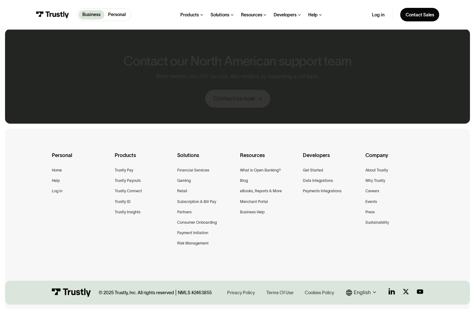
scroll to position [283, 0]
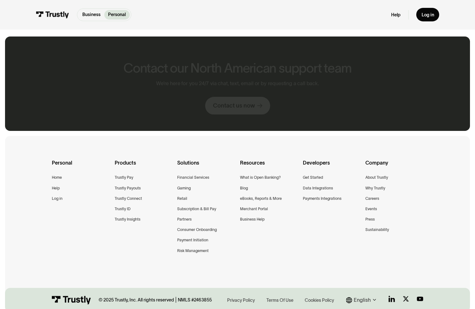
scroll to position [303, 0]
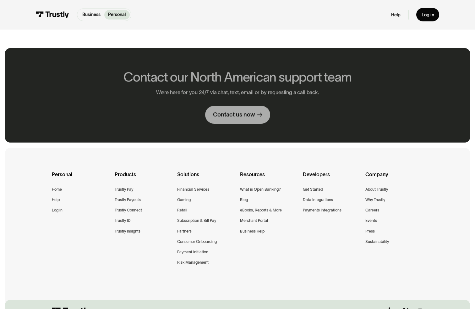
scroll to position [580, 0]
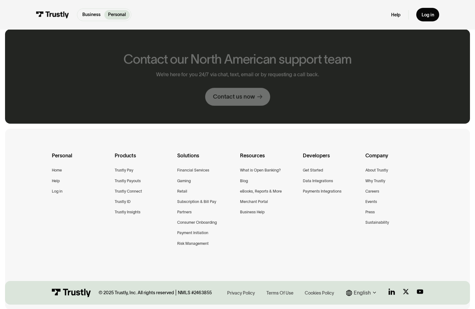
scroll to position [263, 0]
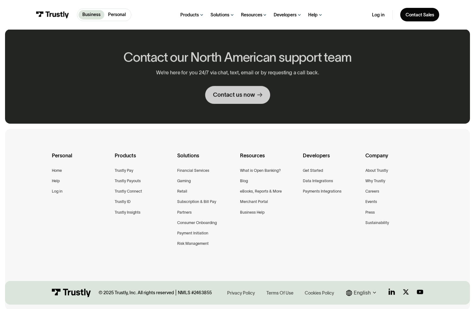
scroll to position [768, 0]
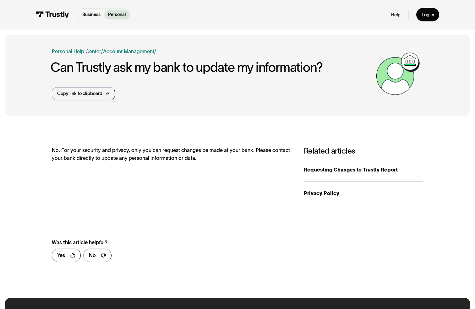
scroll to position [269, 0]
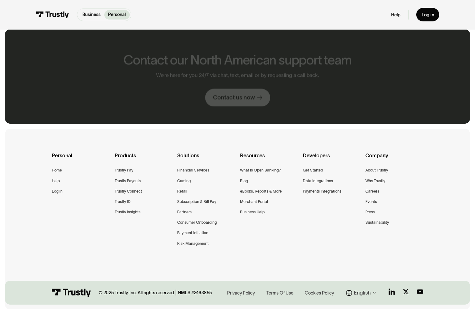
scroll to position [279, 0]
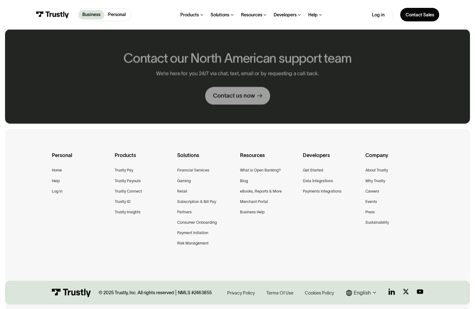
scroll to position [283, 0]
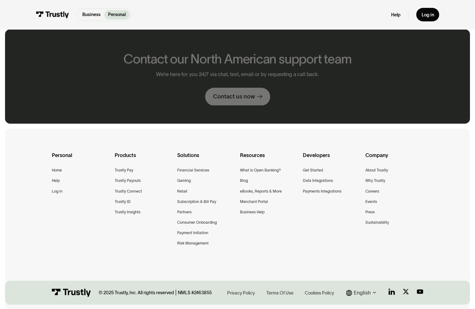
scroll to position [259, 0]
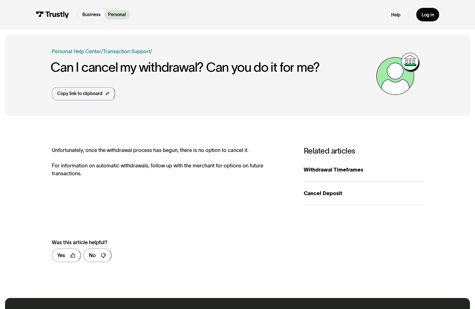
scroll to position [269, 0]
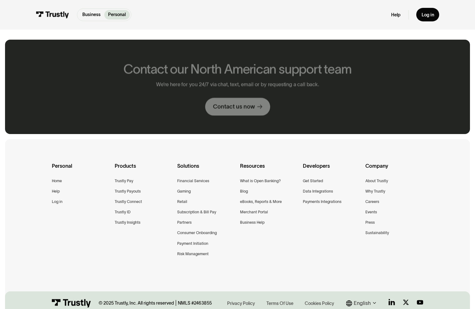
scroll to position [306, 0]
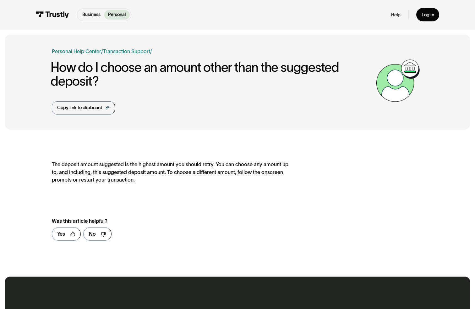
scroll to position [247, 0]
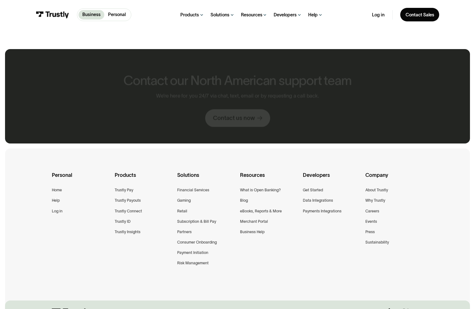
scroll to position [316, 0]
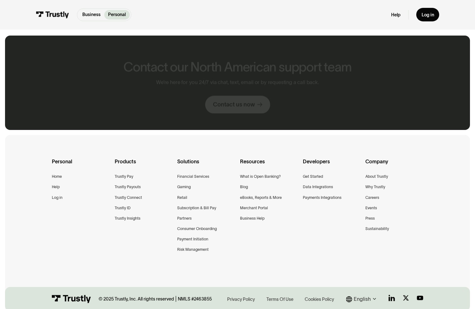
scroll to position [290, 0]
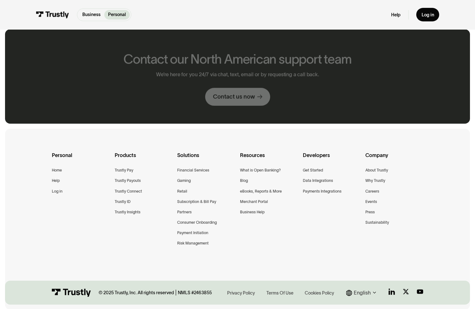
scroll to position [241, 0]
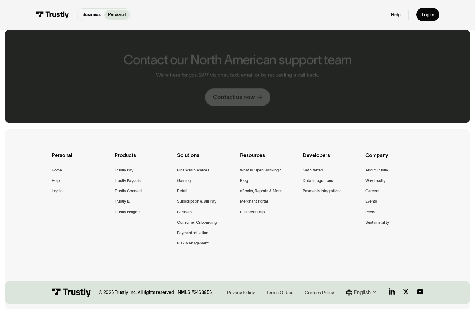
scroll to position [292, 0]
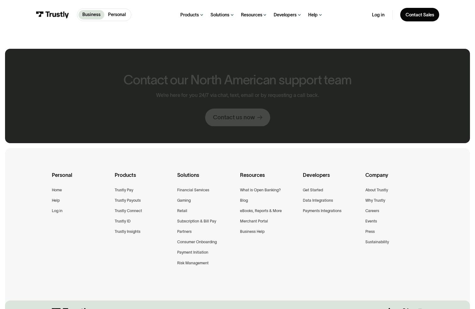
scroll to position [315, 0]
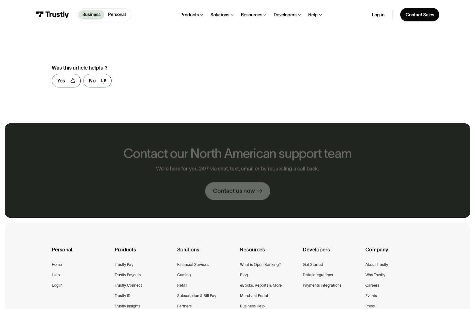
scroll to position [390, 0]
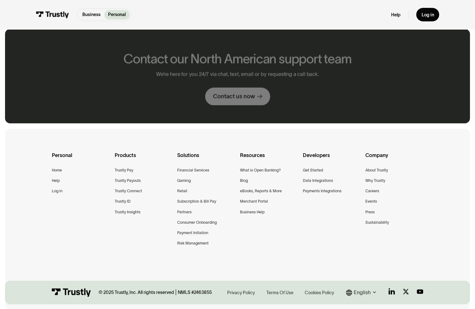
scroll to position [243, 0]
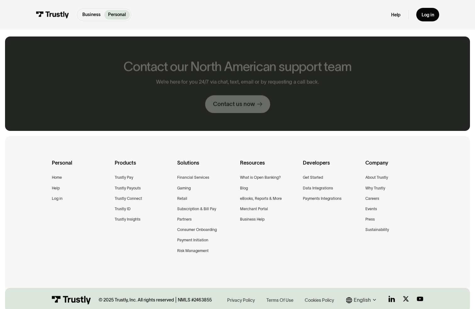
scroll to position [303, 0]
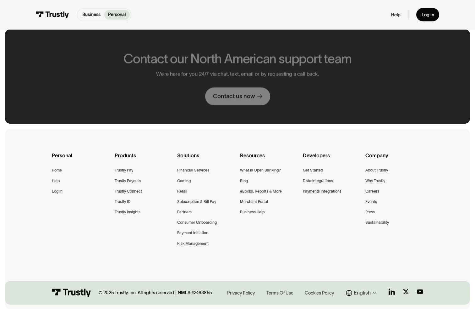
scroll to position [279, 0]
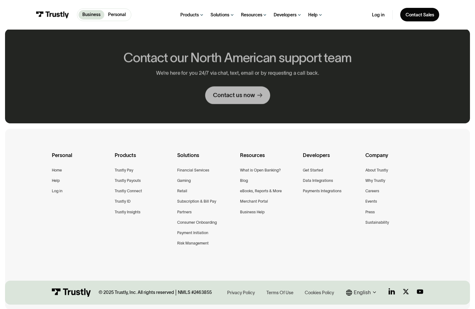
scroll to position [271, 0]
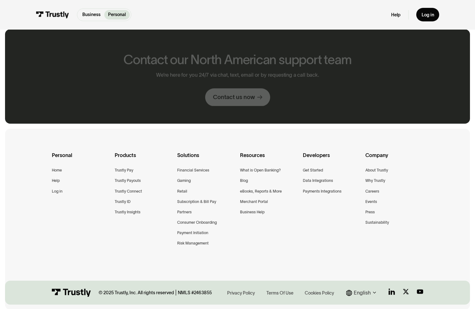
scroll to position [259, 0]
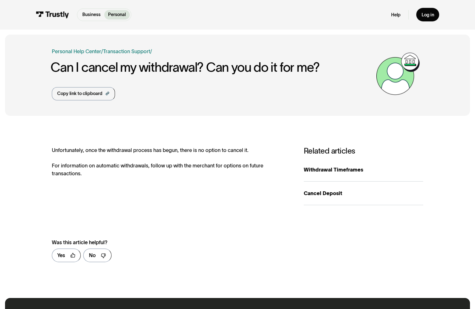
scroll to position [269, 0]
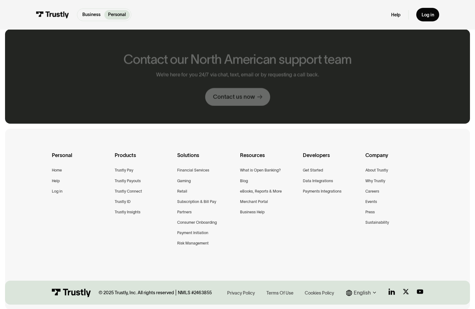
scroll to position [283, 0]
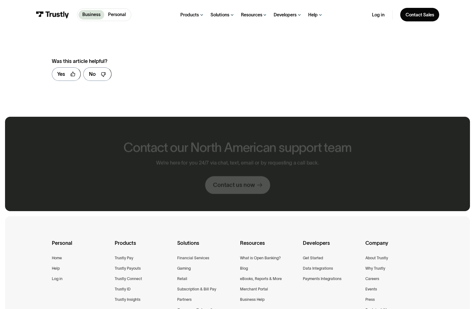
scroll to position [383, 0]
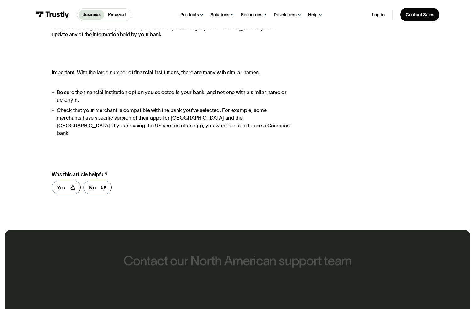
scroll to position [488, 0]
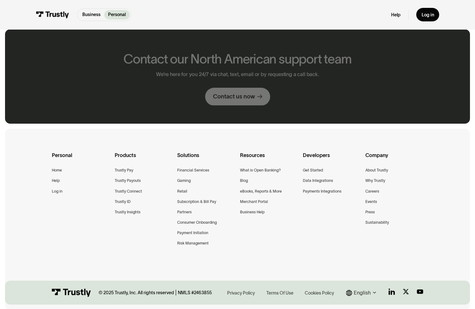
scroll to position [226, 0]
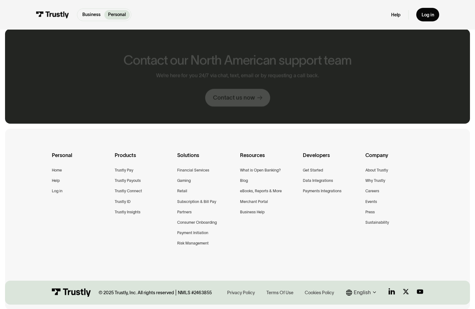
scroll to position [260, 0]
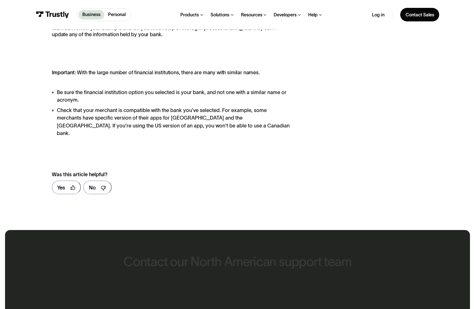
scroll to position [488, 0]
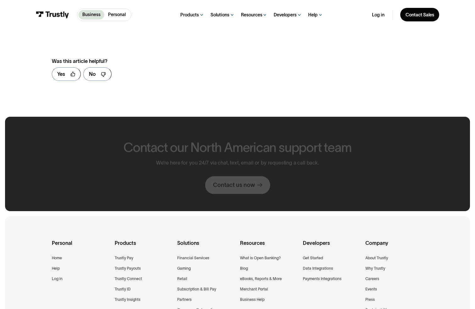
scroll to position [383, 0]
